Goal: Task Accomplishment & Management: Use online tool/utility

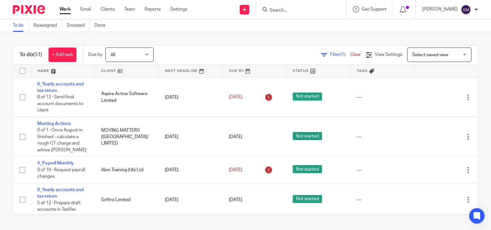
click at [283, 10] on input "Search" at bounding box center [298, 11] width 58 height 6
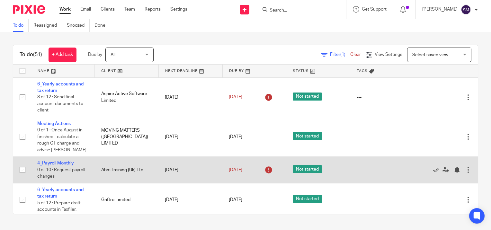
click at [52, 163] on link "4_Payroll Monthly" at bounding box center [55, 163] width 37 height 5
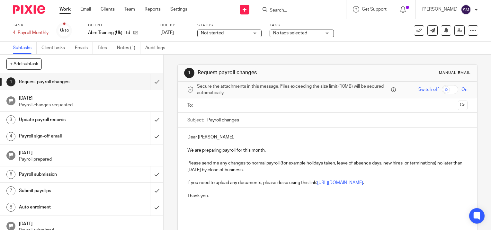
click at [45, 136] on h1 "Payroll sign-off email" at bounding box center [60, 137] width 83 height 10
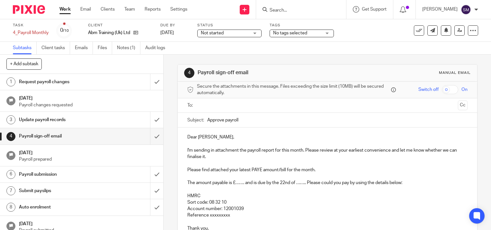
click at [205, 110] on ul at bounding box center [328, 105] width 261 height 11
click at [205, 107] on input "text" at bounding box center [327, 105] width 256 height 7
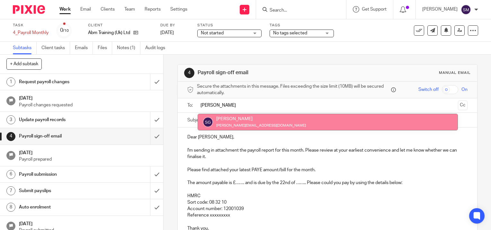
type input "simon"
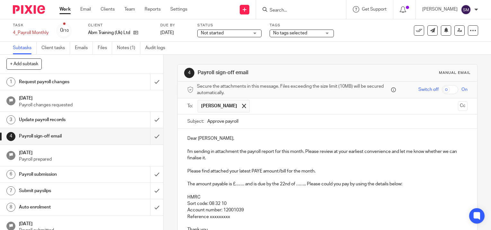
click at [243, 121] on input "Approve payroll" at bounding box center [337, 122] width 261 height 14
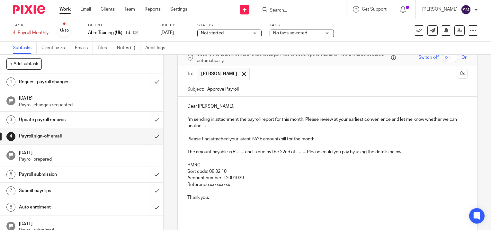
type input "Approve Payroll"
click at [244, 152] on p "The amount payable is £……. and is due by the 22nd of …….. Please could you pay …" at bounding box center [328, 152] width 280 height 6
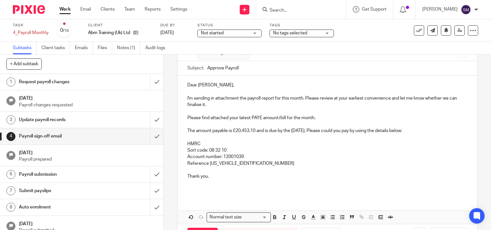
scroll to position [64, 0]
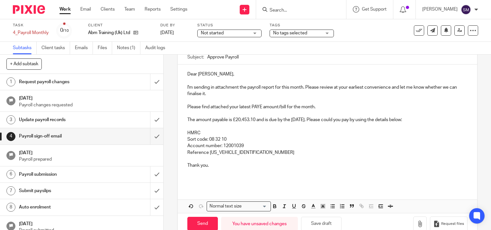
click at [211, 162] on p "Thank you." at bounding box center [328, 165] width 280 height 6
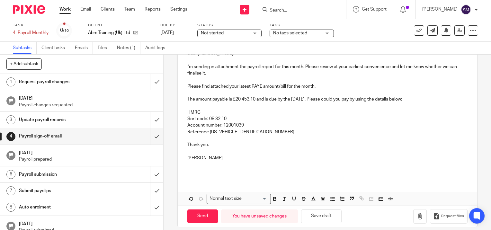
scroll to position [90, 0]
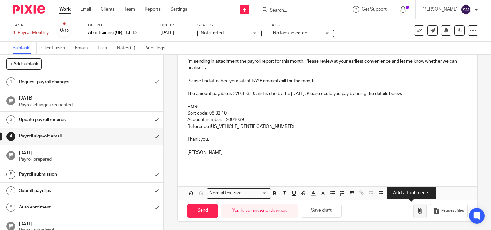
click at [417, 210] on icon "button" at bounding box center [420, 211] width 6 height 6
click at [414, 204] on button "button" at bounding box center [421, 211] width 14 height 14
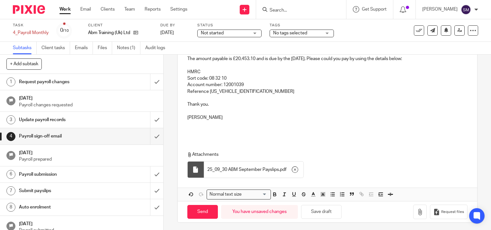
scroll to position [126, 0]
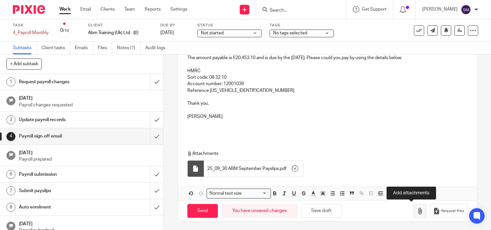
click at [417, 211] on icon "button" at bounding box center [420, 211] width 6 height 6
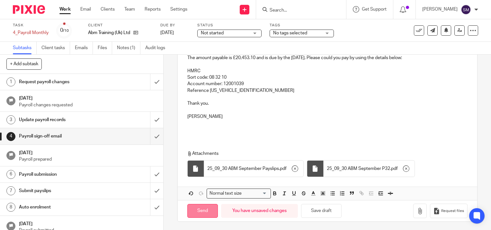
click at [198, 210] on input "Send" at bounding box center [203, 211] width 31 height 14
type input "Sent"
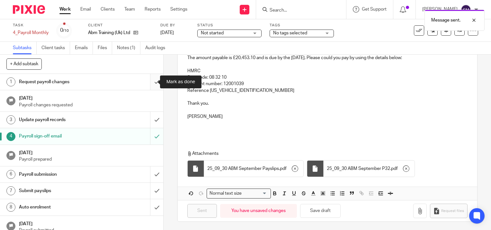
click at [150, 82] on input "submit" at bounding box center [81, 82] width 163 height 16
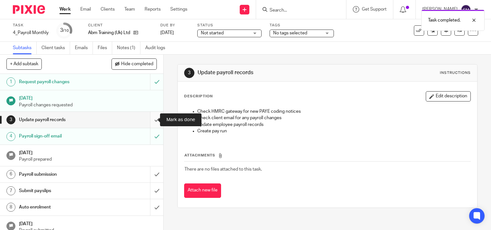
click at [150, 120] on input "submit" at bounding box center [81, 120] width 163 height 16
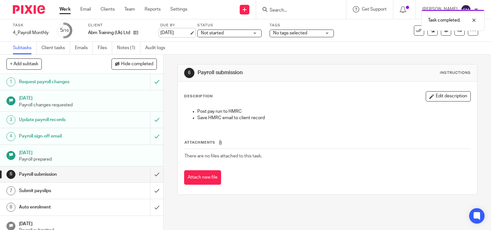
click at [189, 30] on link "[DATE]" at bounding box center [175, 33] width 29 height 7
click at [68, 8] on link "Work" at bounding box center [65, 9] width 11 height 6
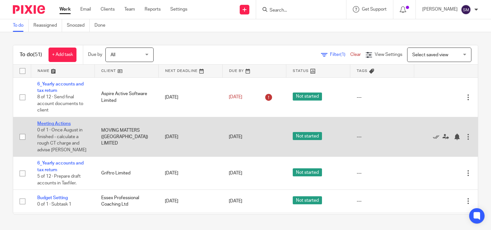
click at [53, 122] on link "Meeting Actions" at bounding box center [53, 124] width 33 height 5
